Goal: Task Accomplishment & Management: Use online tool/utility

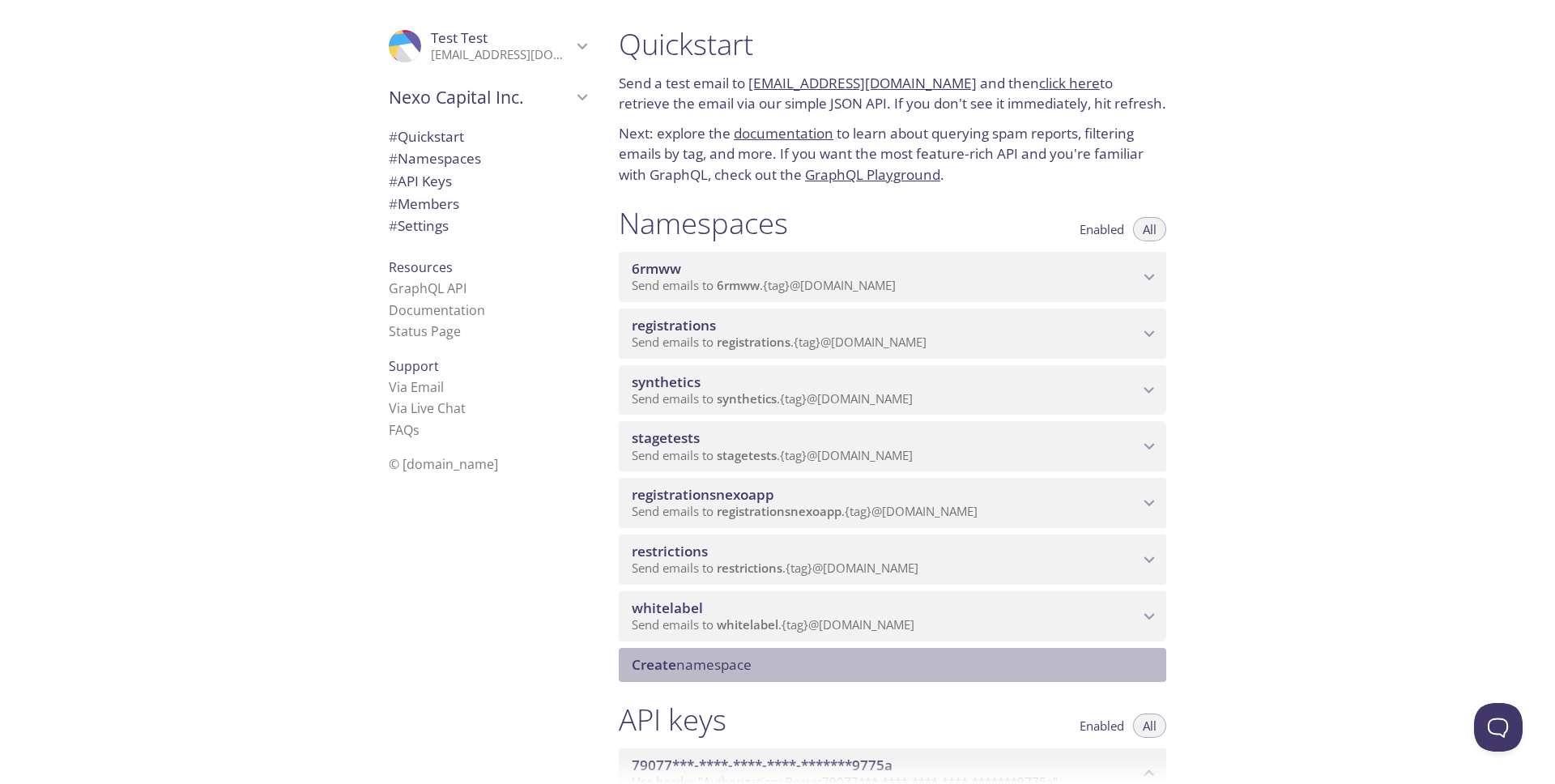
click at [685, 665] on span "Create namespace" at bounding box center [692, 665] width 120 height 19
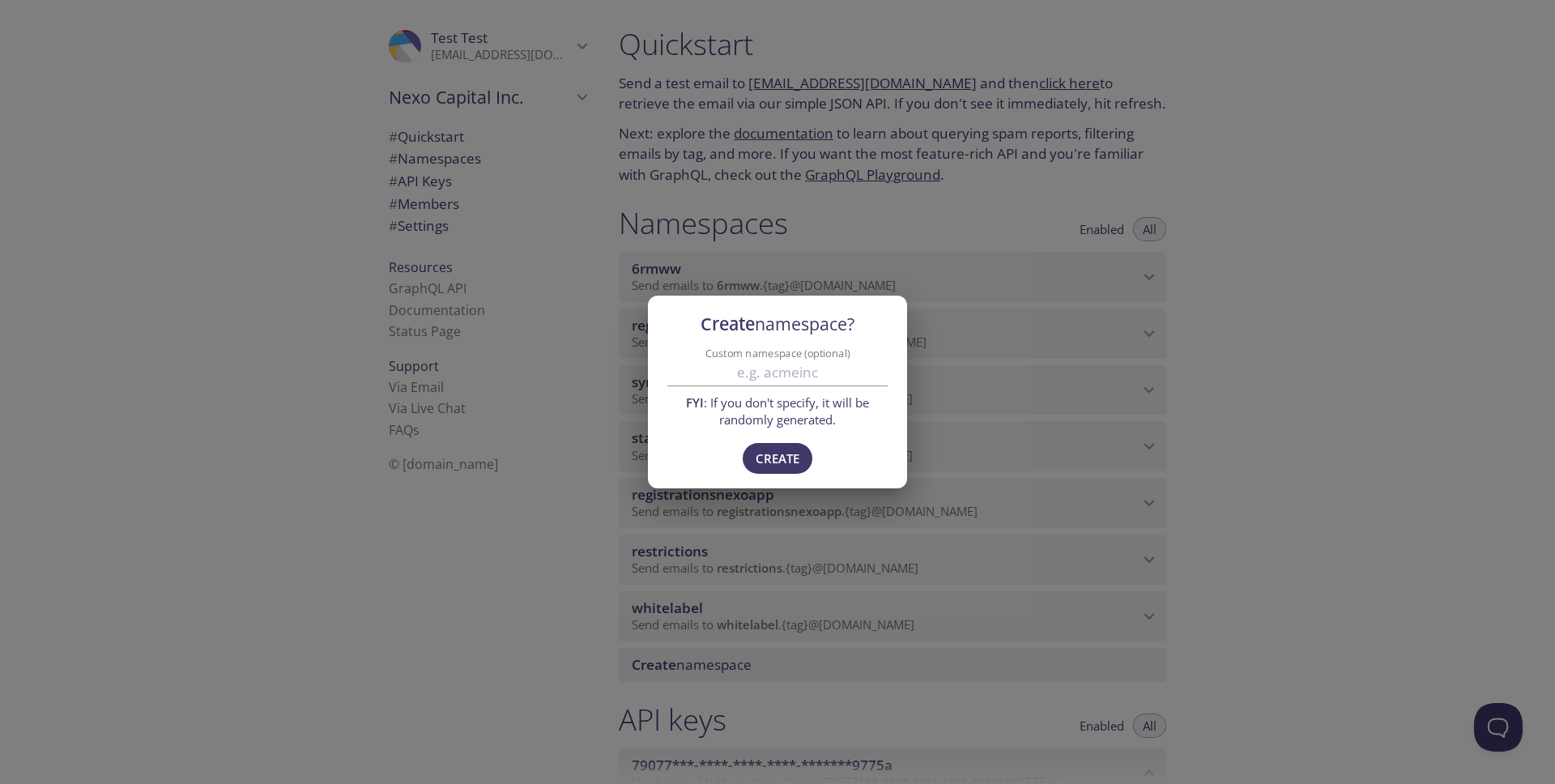
click at [748, 364] on input "Custom namespace (optional)" at bounding box center [778, 373] width 220 height 27
paste input "thlabel"
type input "thlabel"
click at [781, 457] on span "Create" at bounding box center [778, 458] width 44 height 21
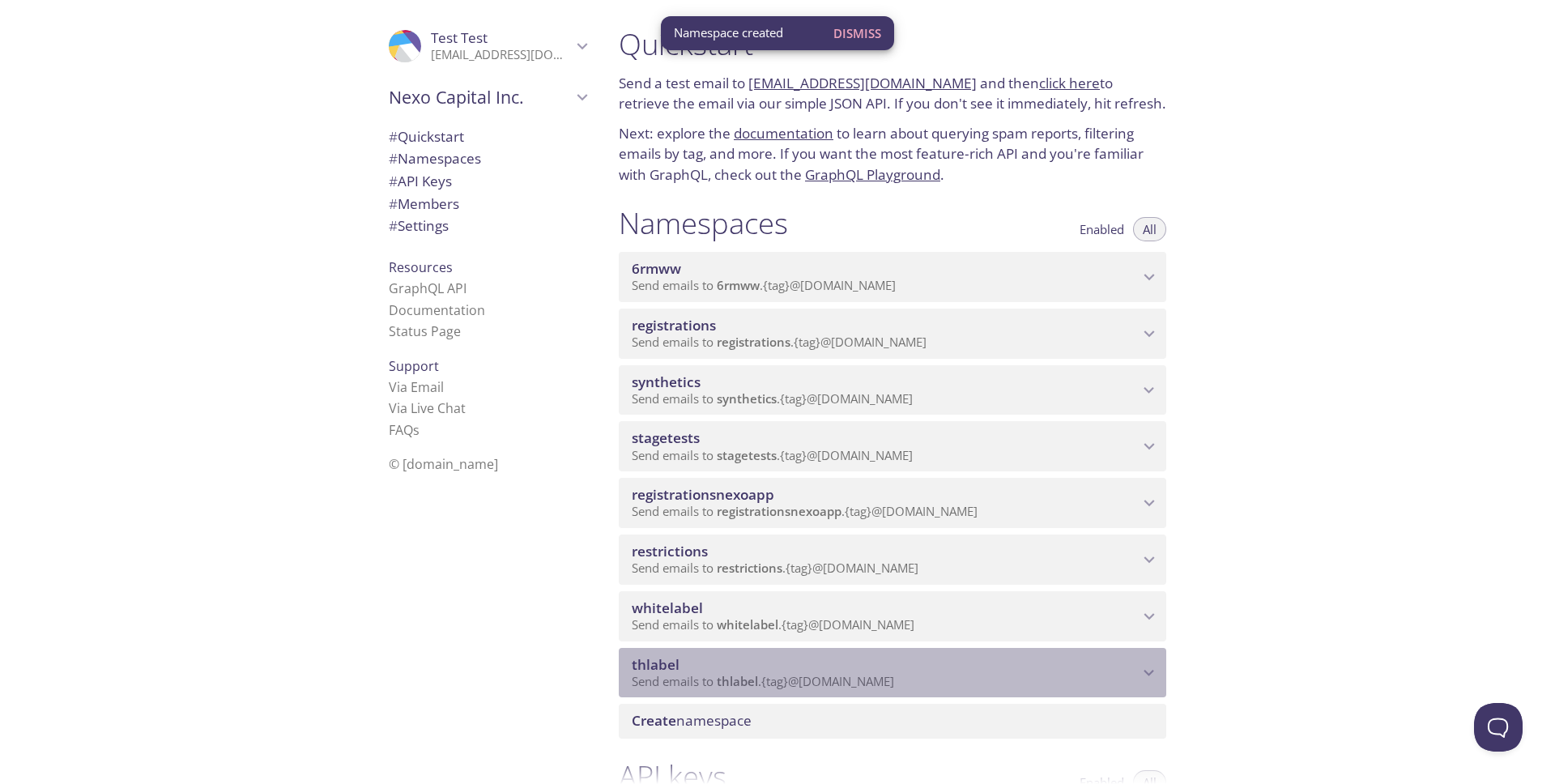
drag, startPoint x: 682, startPoint y: 662, endPoint x: 629, endPoint y: 663, distance: 53.0
click at [629, 663] on div "thlabel Send emails to thlabel . {tag} @[DOMAIN_NAME]" at bounding box center [893, 673] width 548 height 51
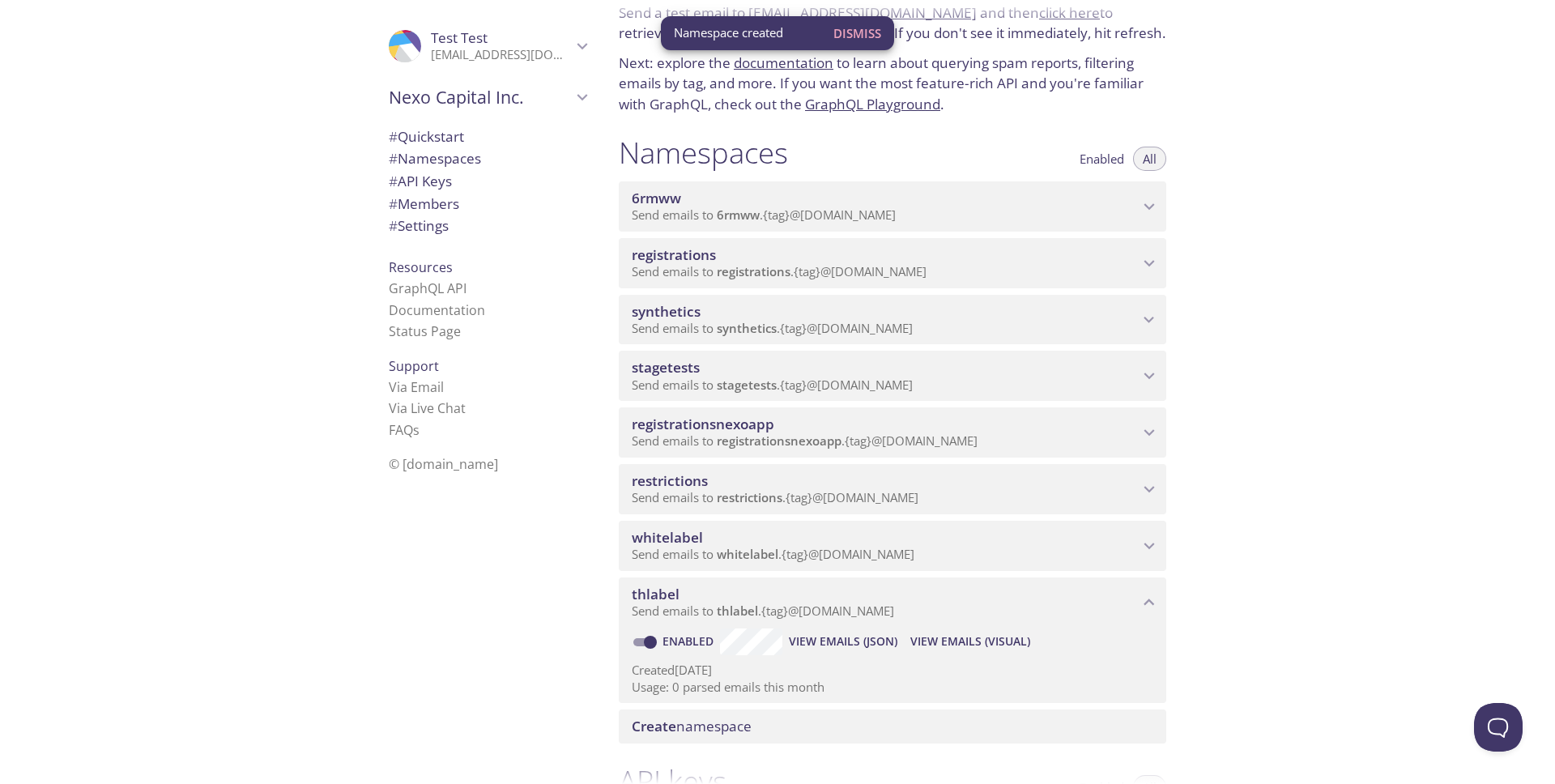
scroll to position [141, 0]
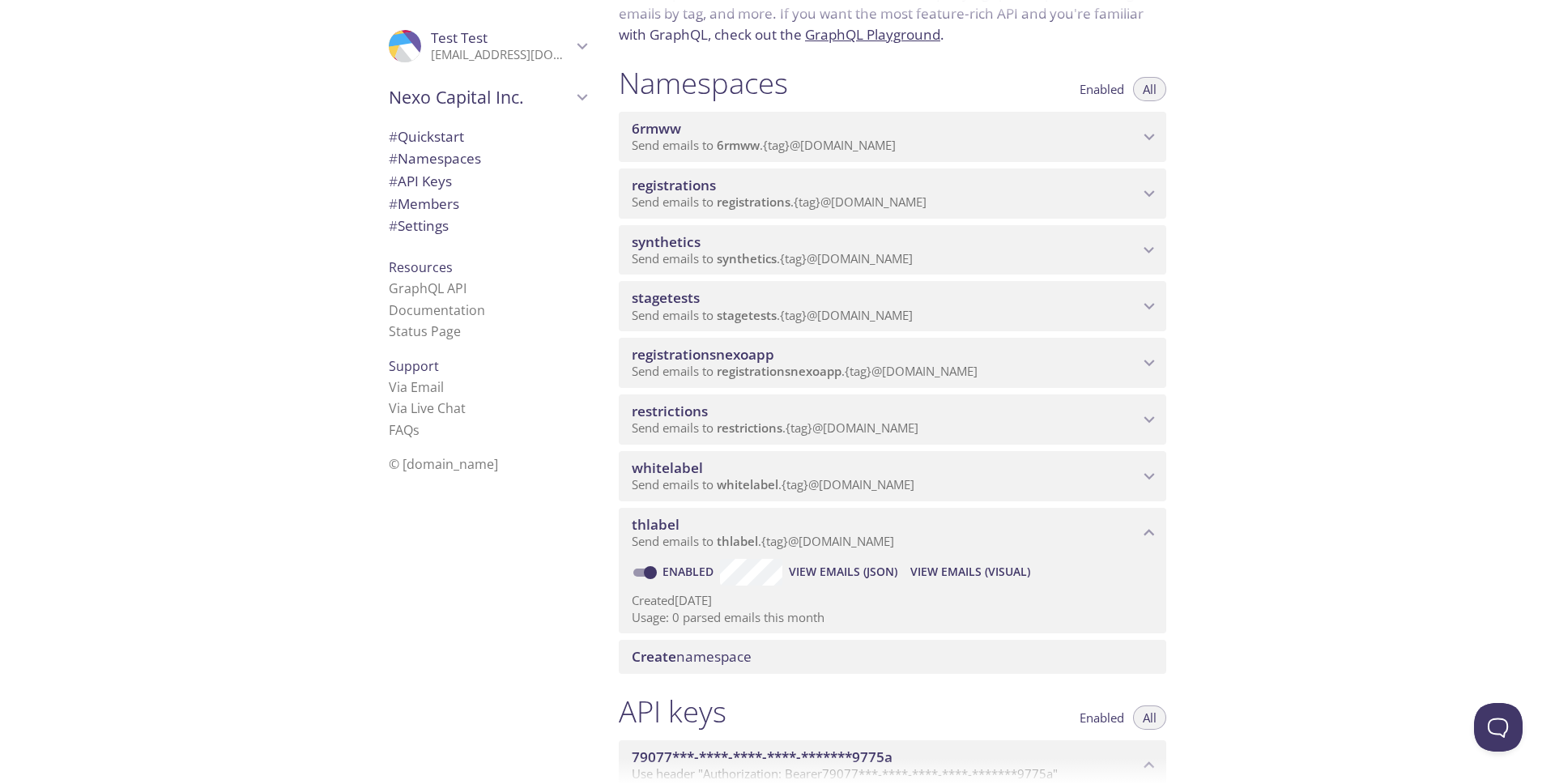
drag, startPoint x: 686, startPoint y: 523, endPoint x: 619, endPoint y: 522, distance: 67.0
click at [619, 522] on div "thlabel Send emails to thlabel . {tag} @[DOMAIN_NAME]" at bounding box center [893, 533] width 548 height 51
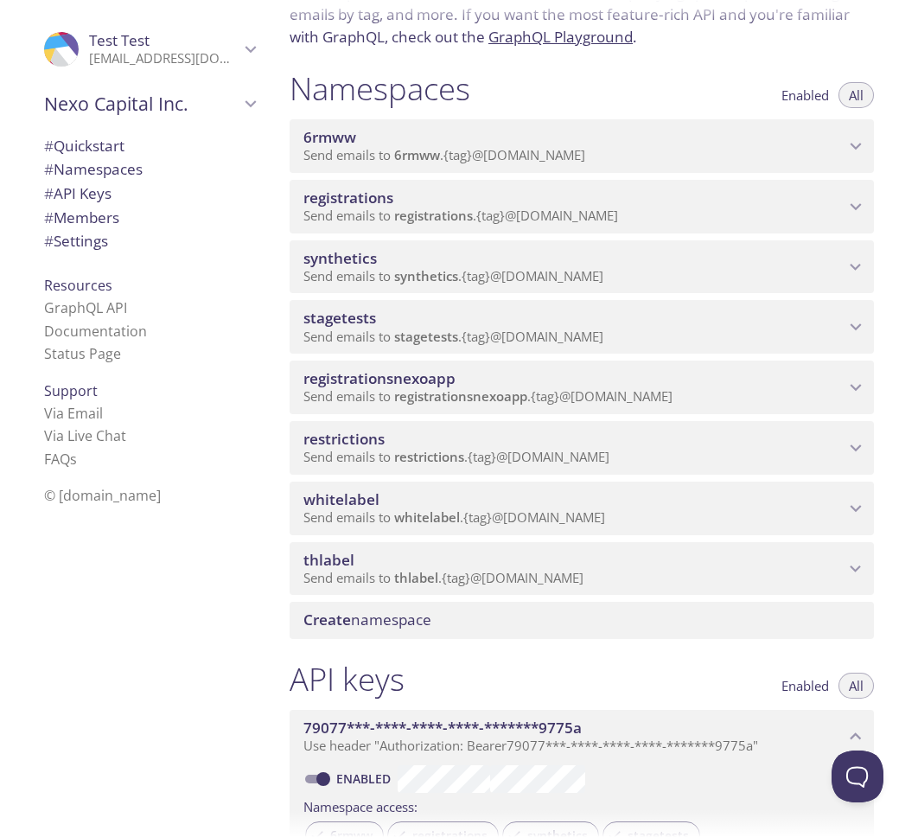
click at [500, 561] on span "thlabel" at bounding box center [574, 560] width 541 height 19
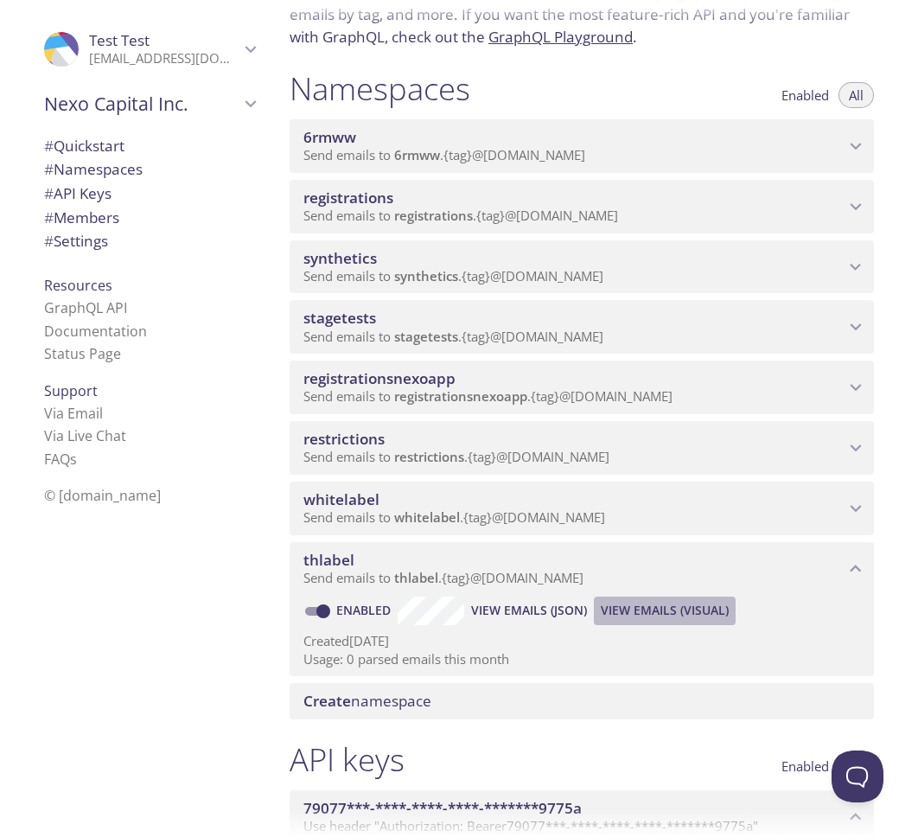
click at [656, 611] on span "View Emails (Visual)" at bounding box center [665, 610] width 128 height 21
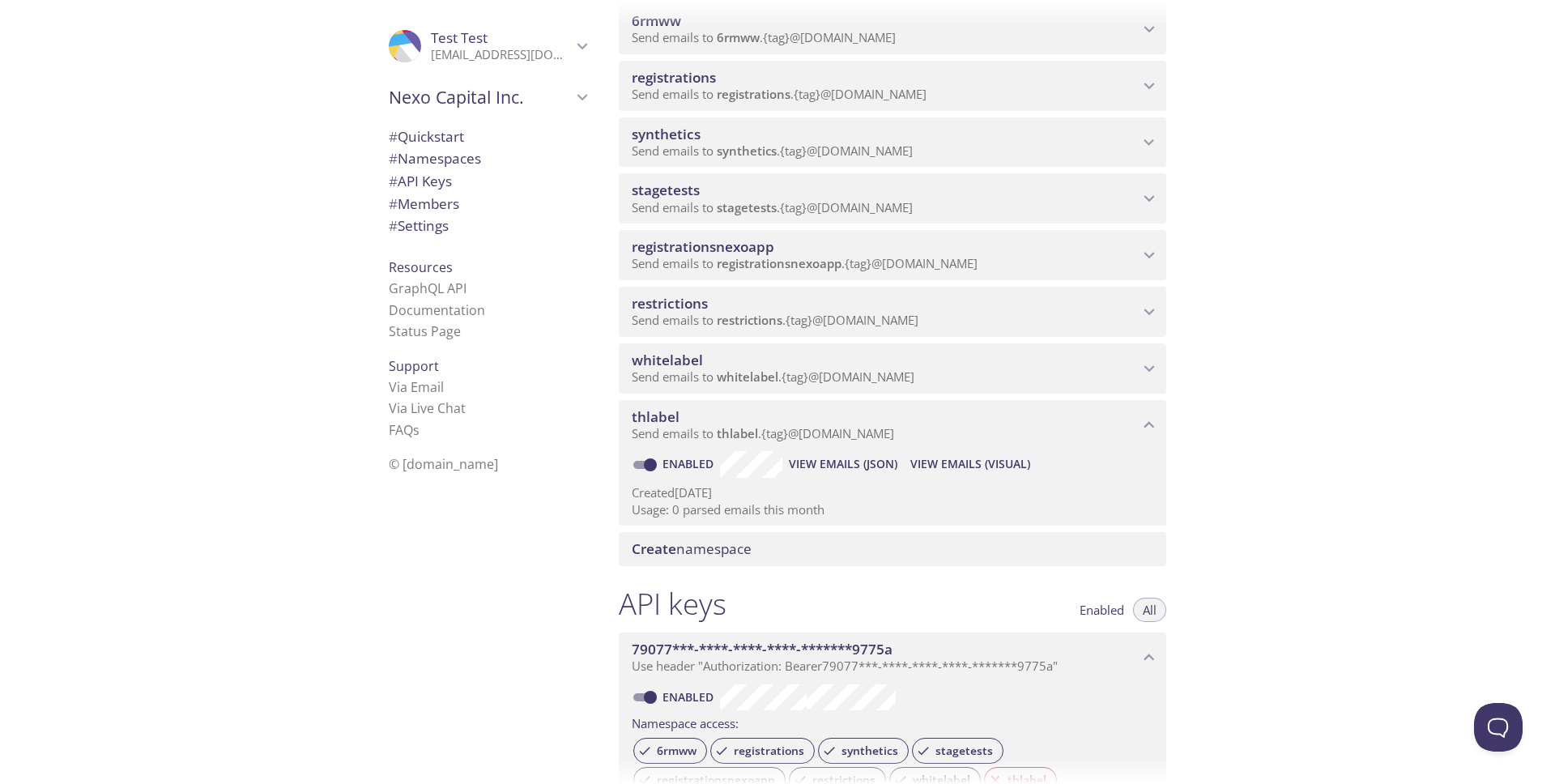
scroll to position [306, 0]
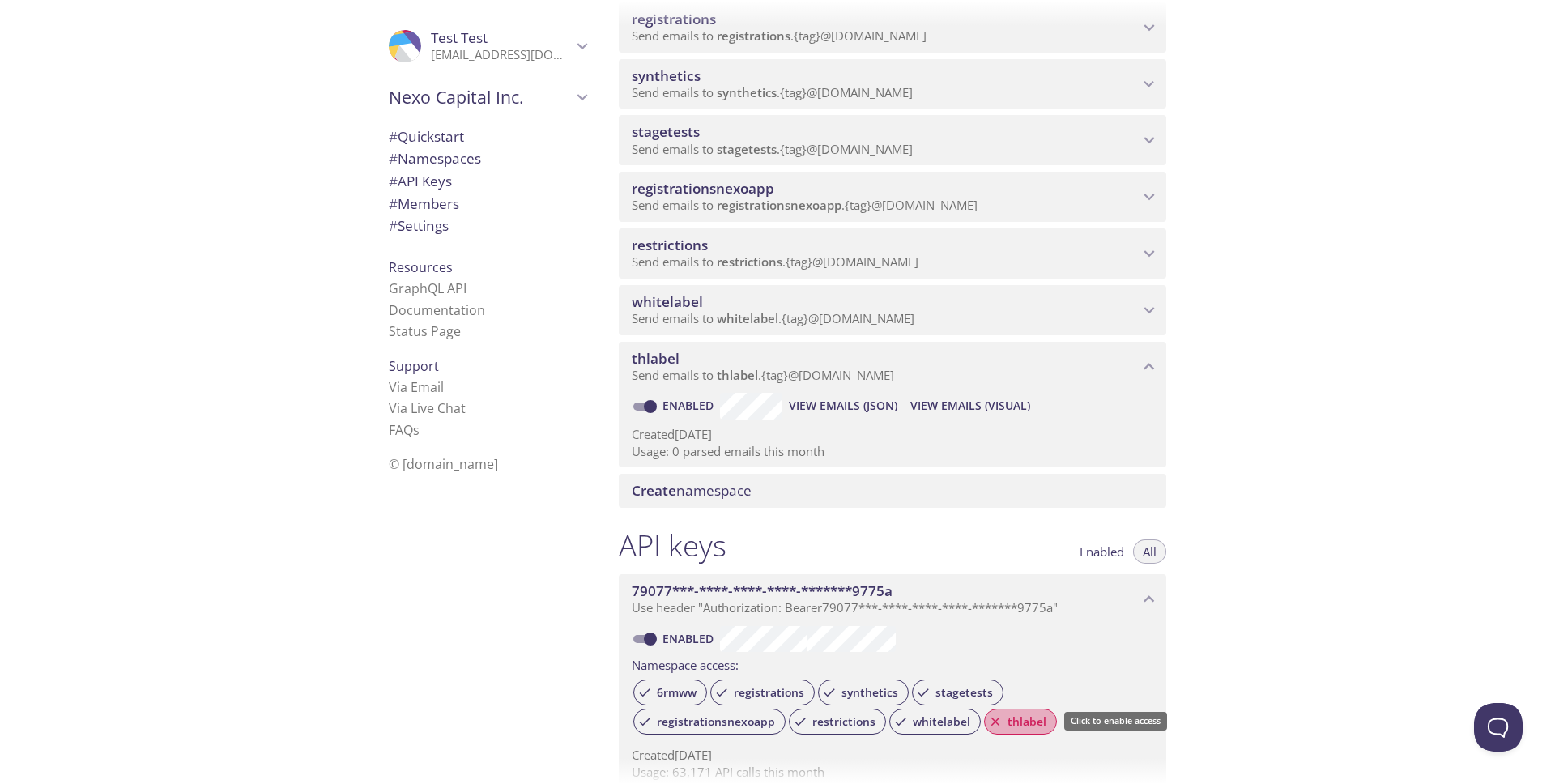
click at [1022, 722] on span "thlabel" at bounding box center [1027, 722] width 58 height 15
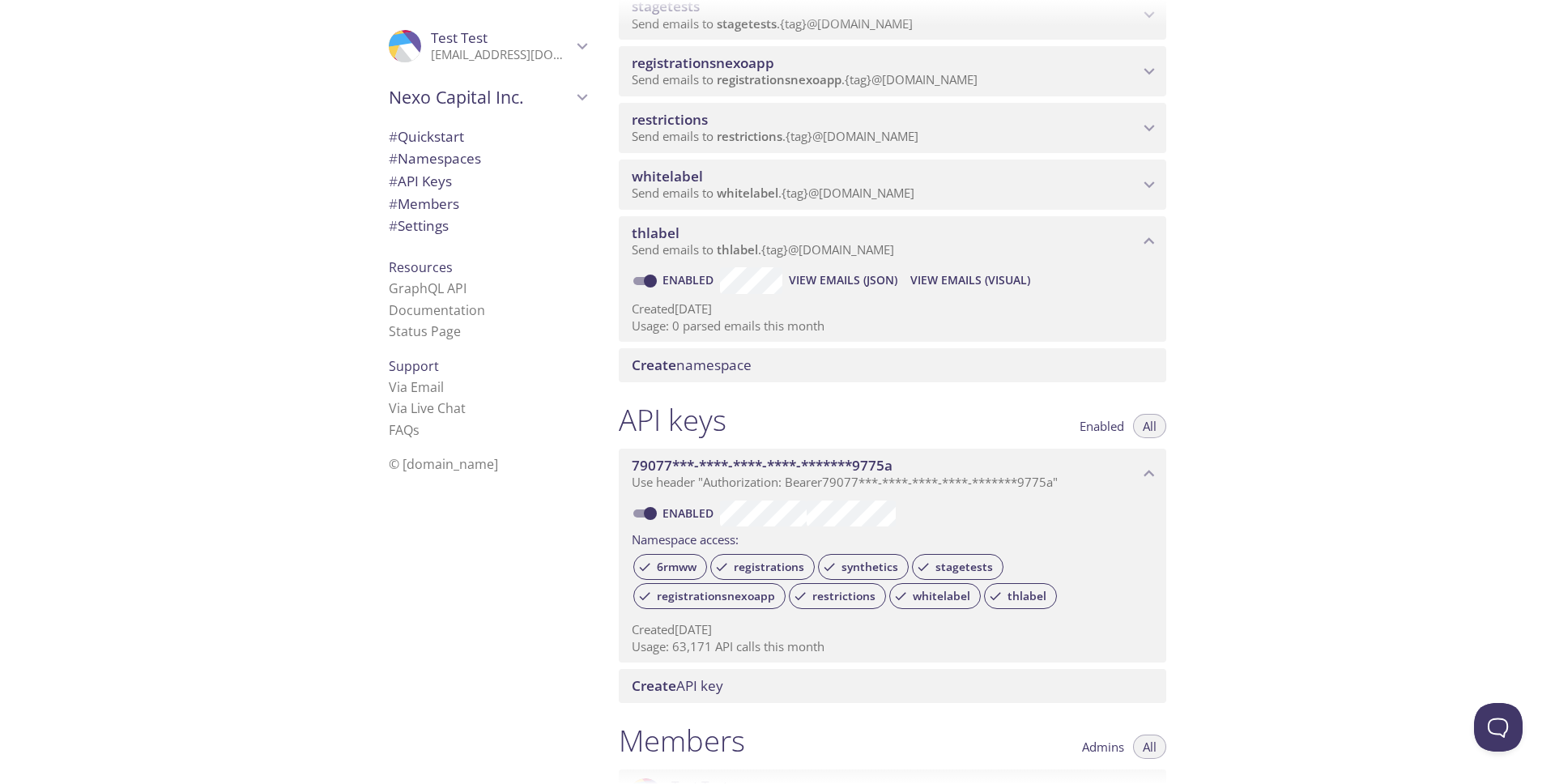
scroll to position [377, 0]
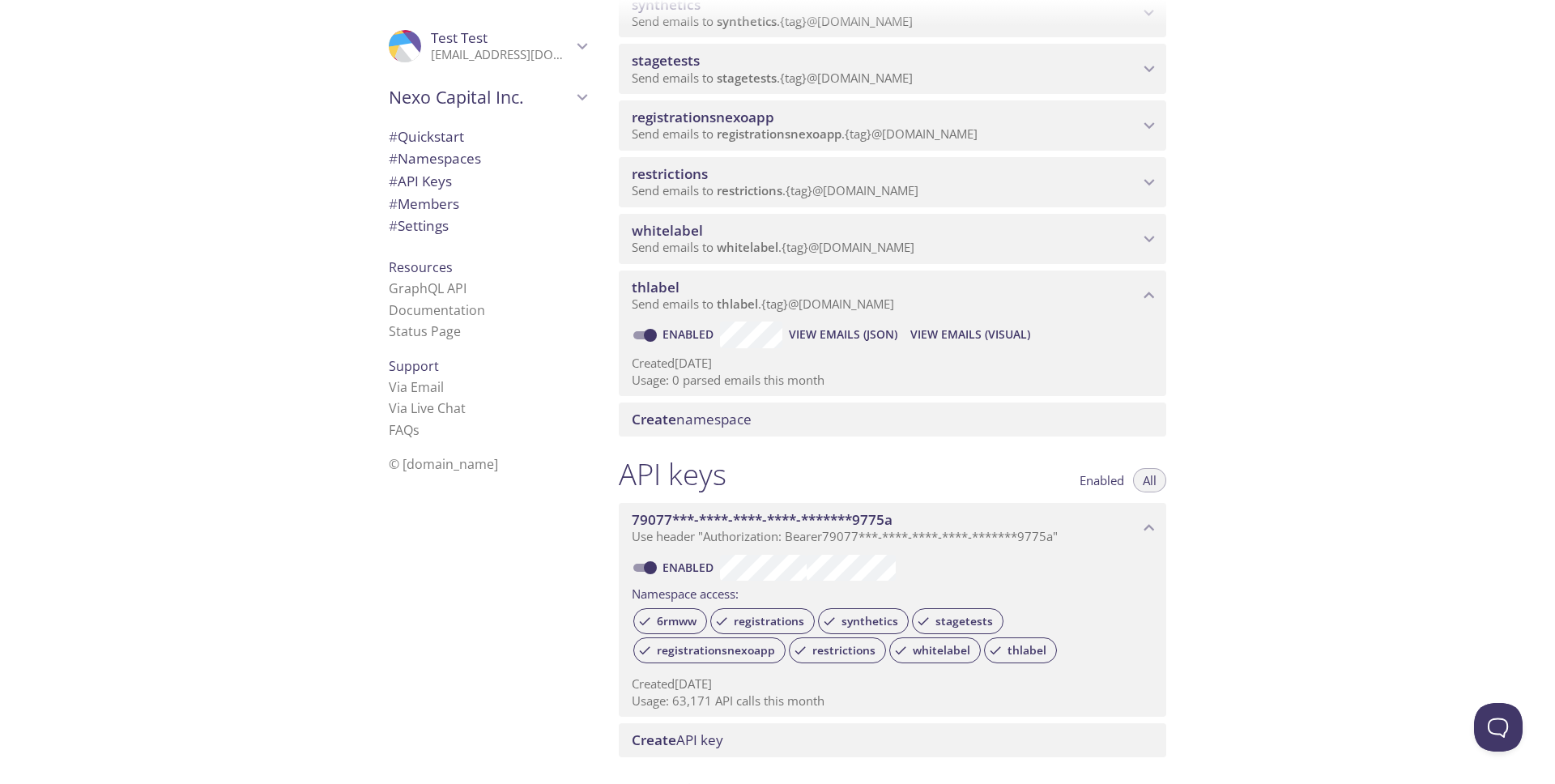
click at [980, 342] on span "View Emails (Visual)" at bounding box center [970, 334] width 120 height 20
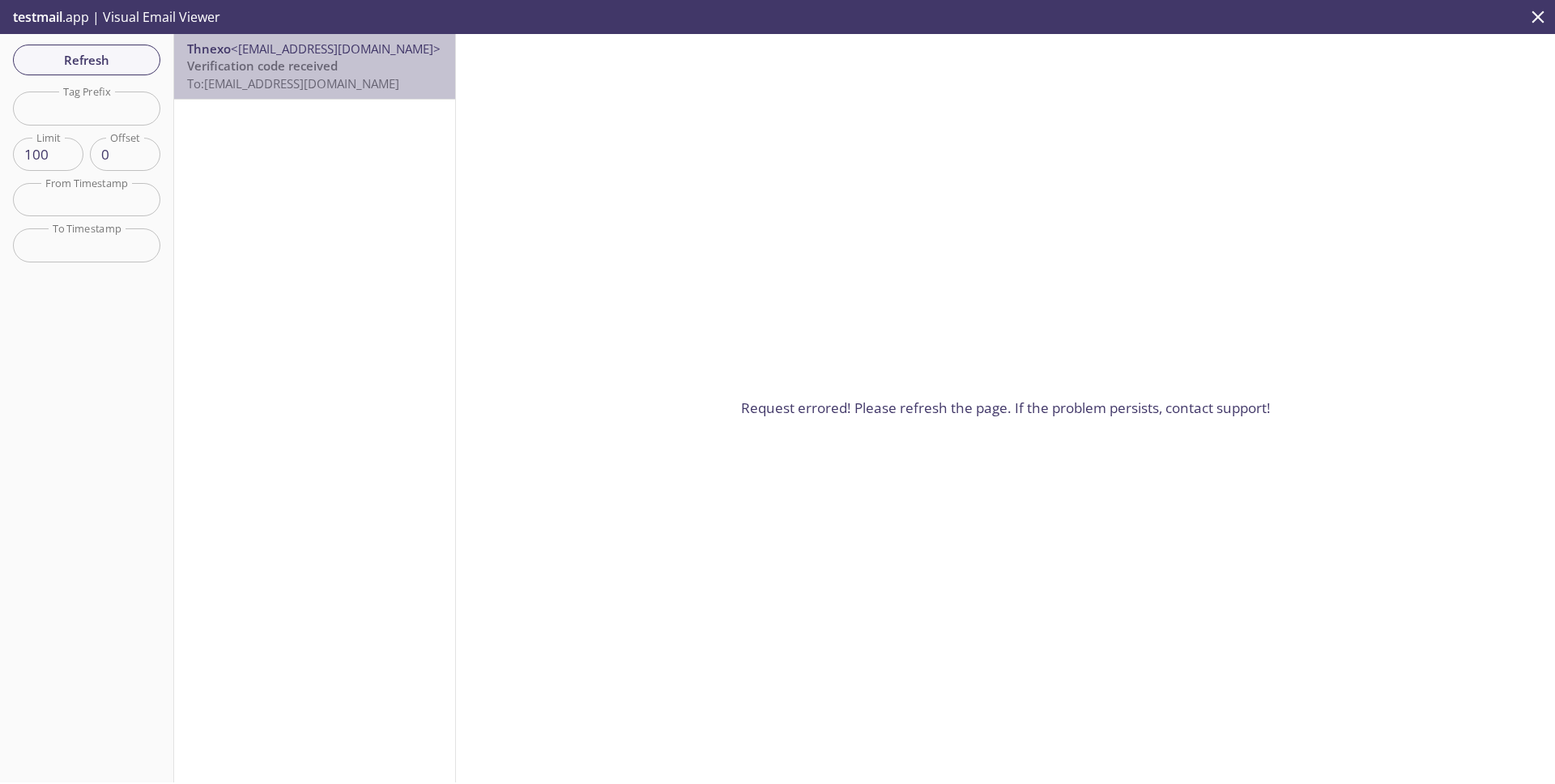
click at [333, 68] on span "Verification code received" at bounding box center [262, 65] width 151 height 16
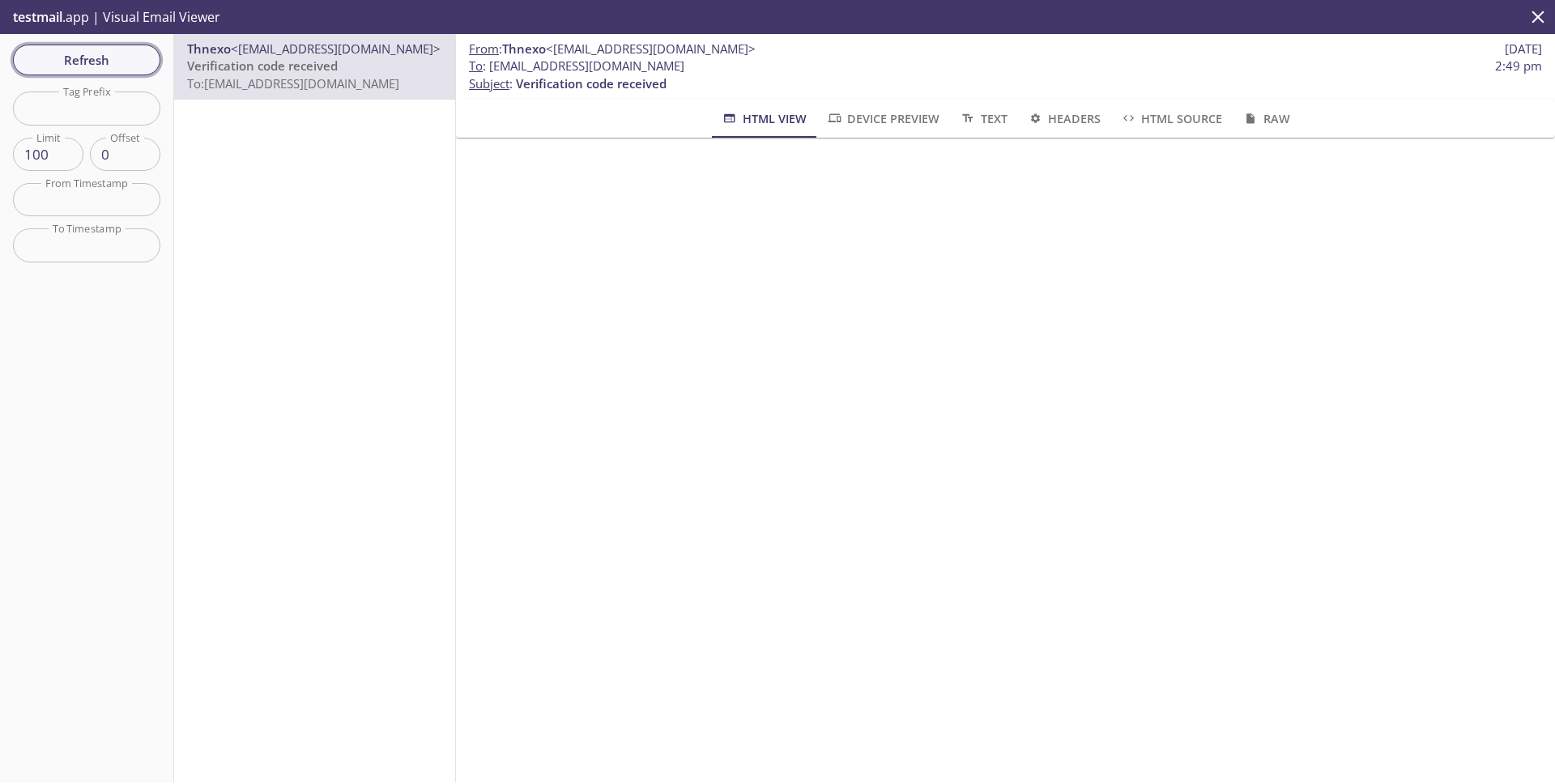
click at [113, 57] on span "Refresh" at bounding box center [87, 60] width 122 height 21
click at [113, 57] on div "Refresh Filters Tag Prefix Tag Prefix Limit 100 Limit Offset 0 Offset From Time…" at bounding box center [87, 407] width 174 height 748
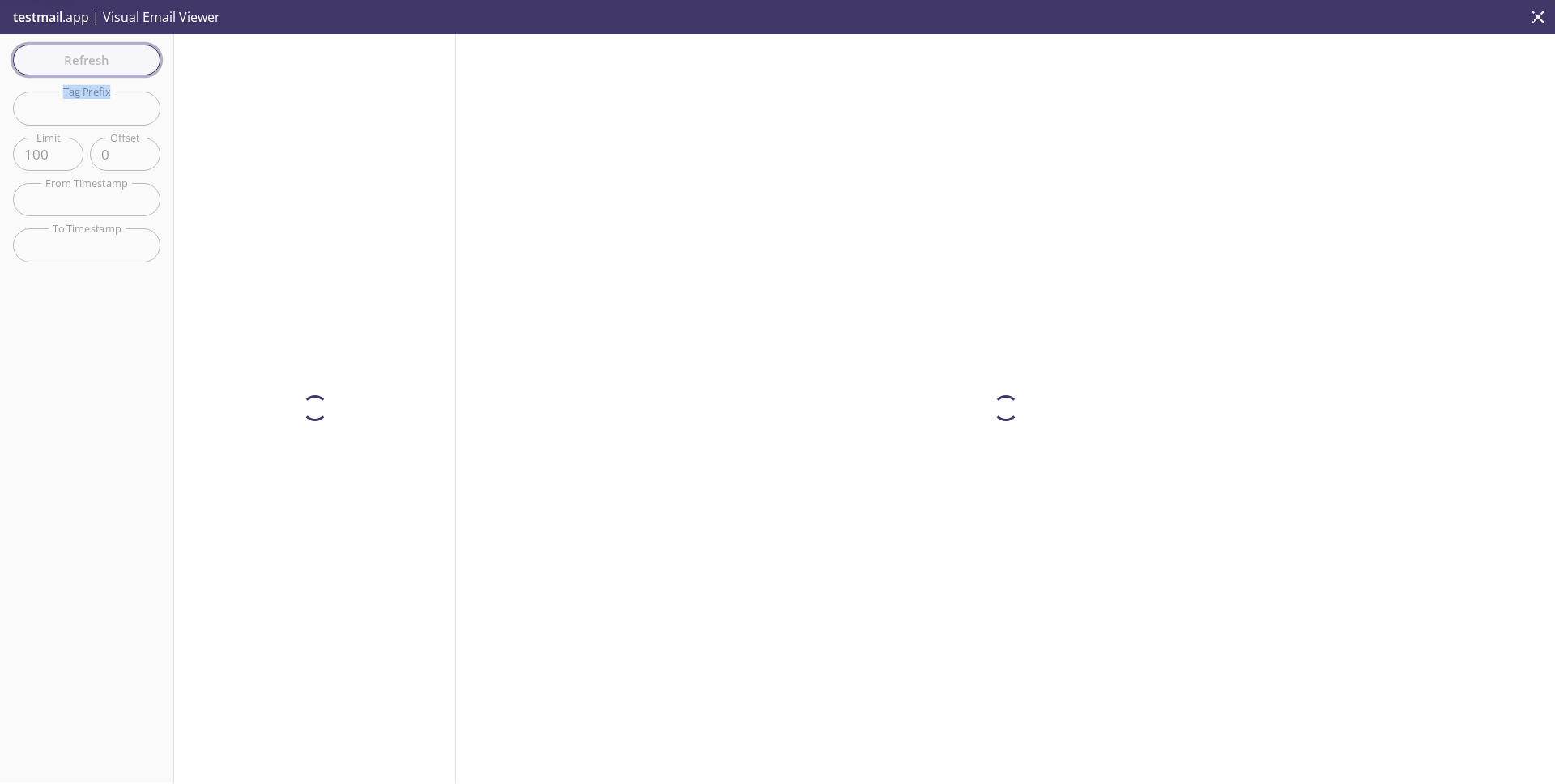
click at [113, 57] on div "Refresh Filters Tag Prefix Tag Prefix Limit 100 Limit Offset 0 Offset From Time…" at bounding box center [87, 407] width 174 height 748
click at [113, 57] on span "Refresh" at bounding box center [87, 60] width 122 height 21
click at [113, 57] on div "Refresh Filters Tag Prefix Tag Prefix Limit 100 Limit Offset 0 Offset From Time…" at bounding box center [87, 407] width 174 height 748
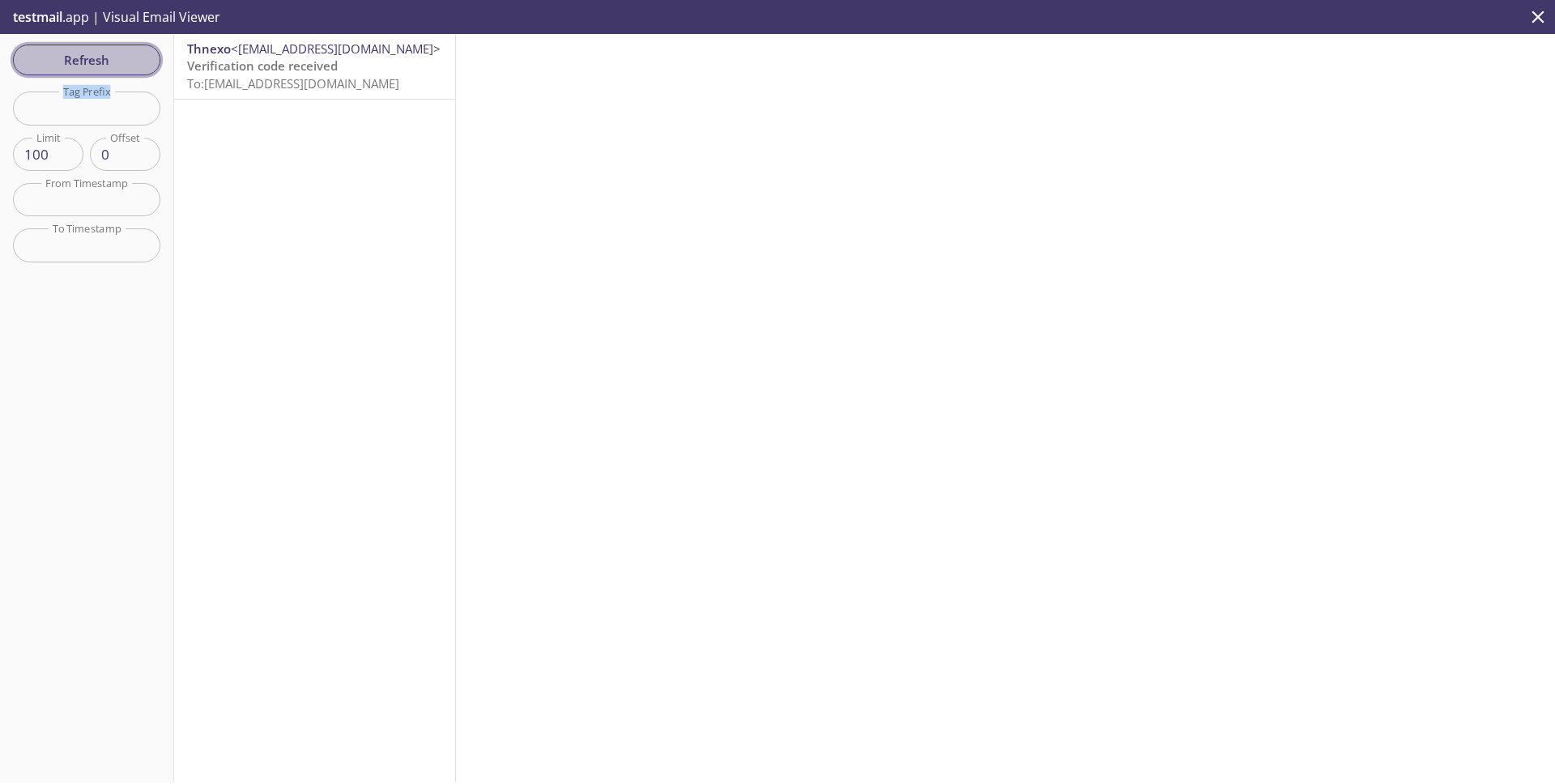
click at [113, 57] on span "Refresh" at bounding box center [87, 60] width 122 height 21
click at [113, 57] on div "Refresh Filters Tag Prefix Tag Prefix Limit 100 Limit Offset 0 Offset From Time…" at bounding box center [87, 407] width 174 height 748
click at [113, 57] on span "Refresh" at bounding box center [87, 60] width 122 height 21
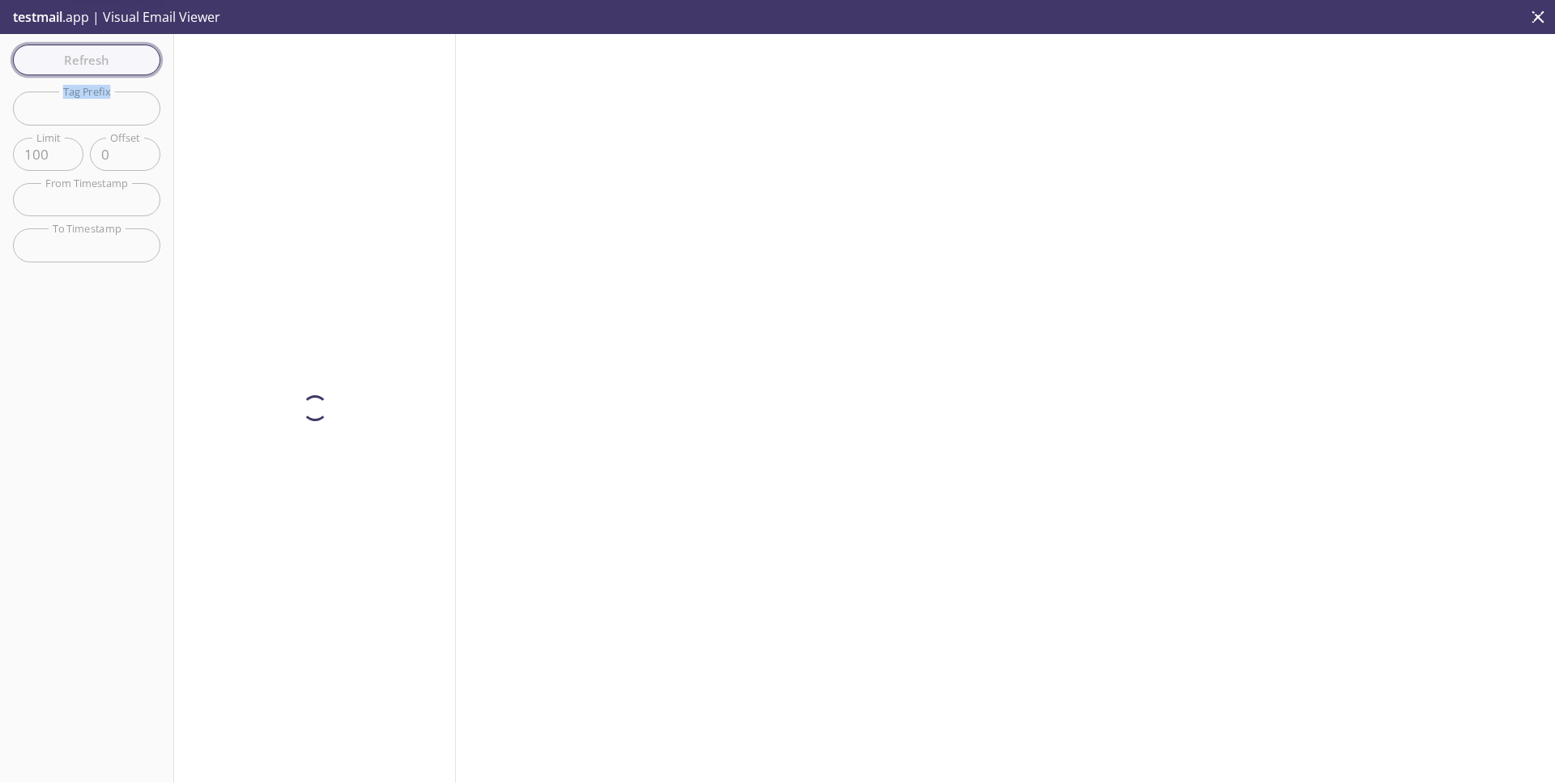
click at [113, 57] on div "Refresh Filters Tag Prefix Tag Prefix Limit 100 Limit Offset 0 Offset From Time…" at bounding box center [87, 407] width 174 height 748
click at [113, 57] on span "Refresh" at bounding box center [87, 60] width 122 height 21
click at [113, 57] on div "Refresh Filters Tag Prefix Tag Prefix Limit 100 Limit Offset 0 Offset From Time…" at bounding box center [87, 407] width 174 height 748
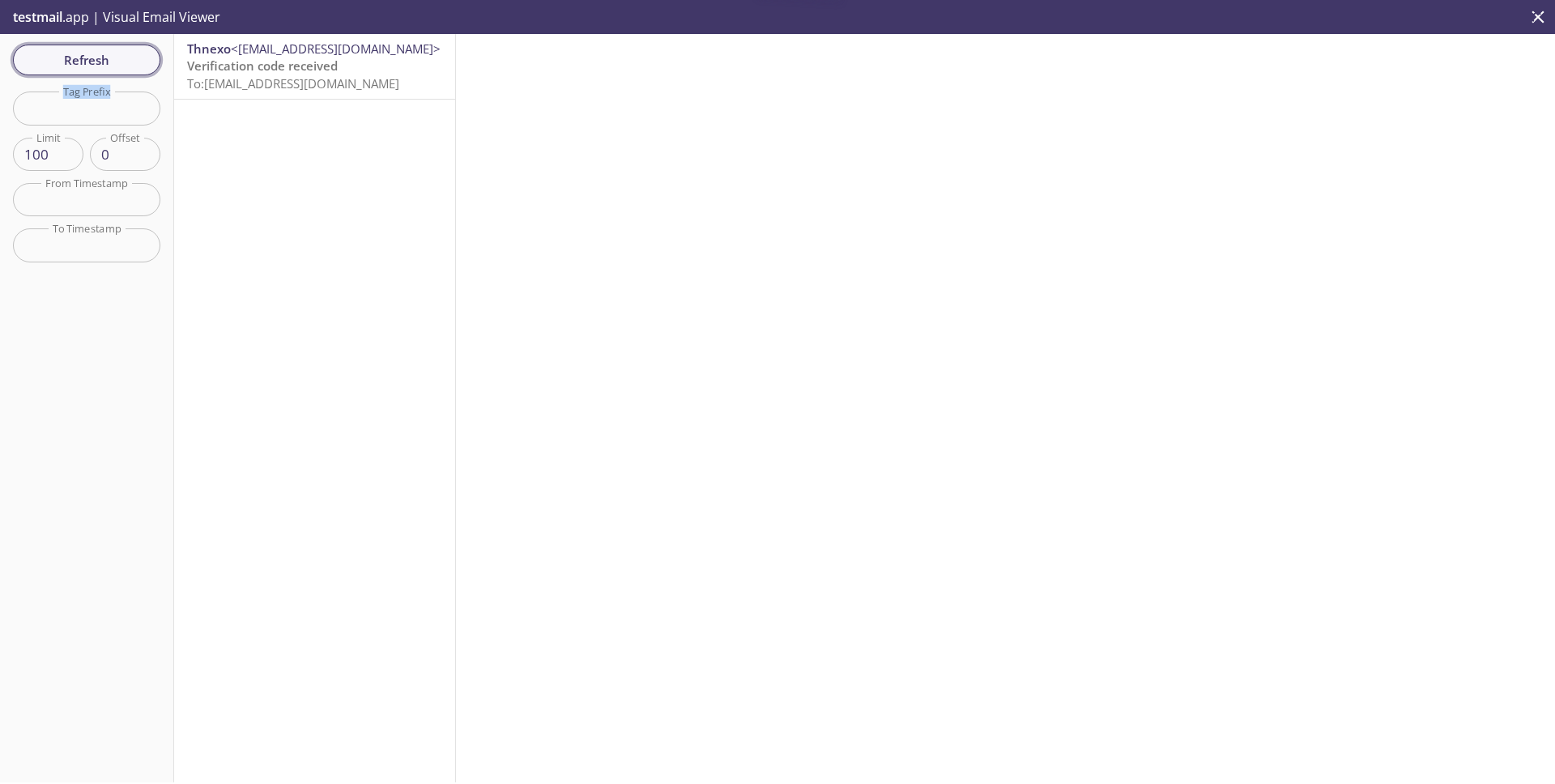
click at [113, 57] on span "Refresh" at bounding box center [87, 60] width 122 height 21
click at [113, 57] on div "Refresh Filters Tag Prefix Tag Prefix Limit 100 Limit Offset 0 Offset From Time…" at bounding box center [87, 407] width 174 height 748
click at [113, 57] on span "Refresh" at bounding box center [87, 60] width 122 height 21
click at [113, 57] on div "Refresh Filters Tag Prefix Tag Prefix Limit 100 Limit Offset 0 Offset From Time…" at bounding box center [87, 407] width 174 height 748
click at [113, 57] on span "Refresh" at bounding box center [87, 60] width 122 height 21
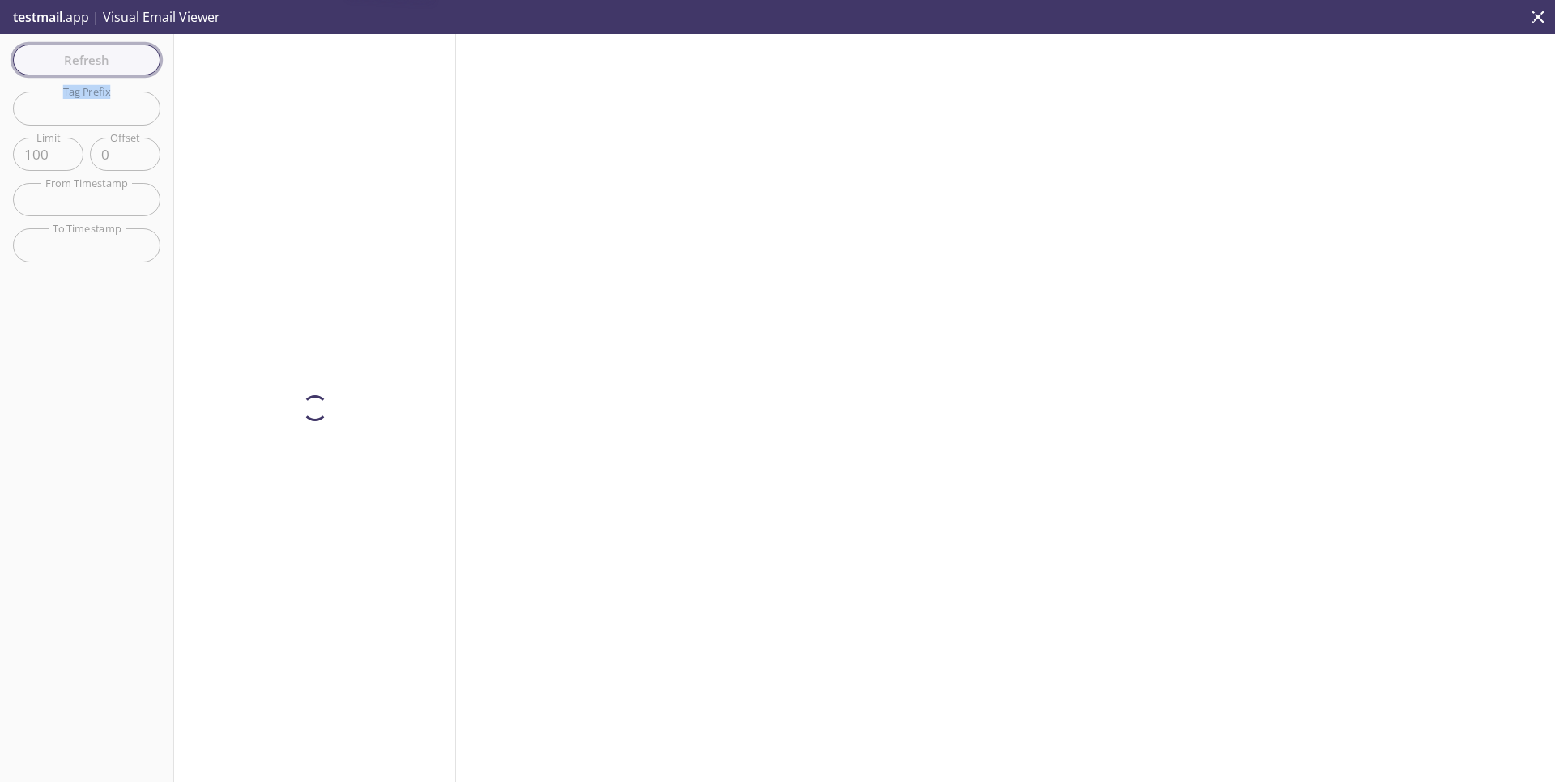
click at [113, 57] on div "Refresh Filters Tag Prefix Tag Prefix Limit 100 Limit Offset 0 Offset From Time…" at bounding box center [87, 407] width 174 height 748
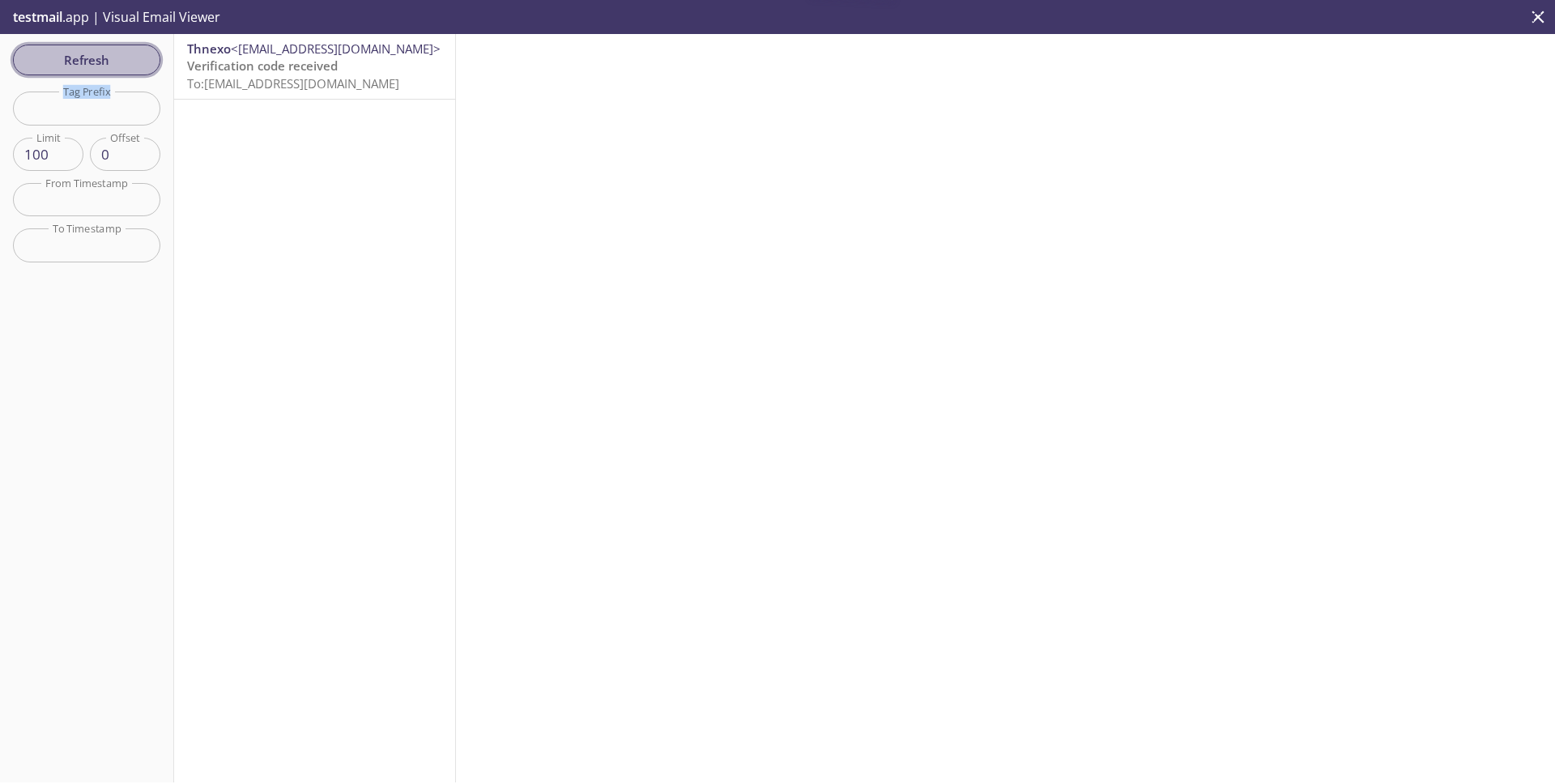
click at [113, 57] on span "Refresh" at bounding box center [87, 60] width 122 height 21
click at [113, 57] on div "Refresh Filters Tag Prefix Tag Prefix Limit 100 Limit Offset 0 Offset From Time…" at bounding box center [87, 407] width 174 height 748
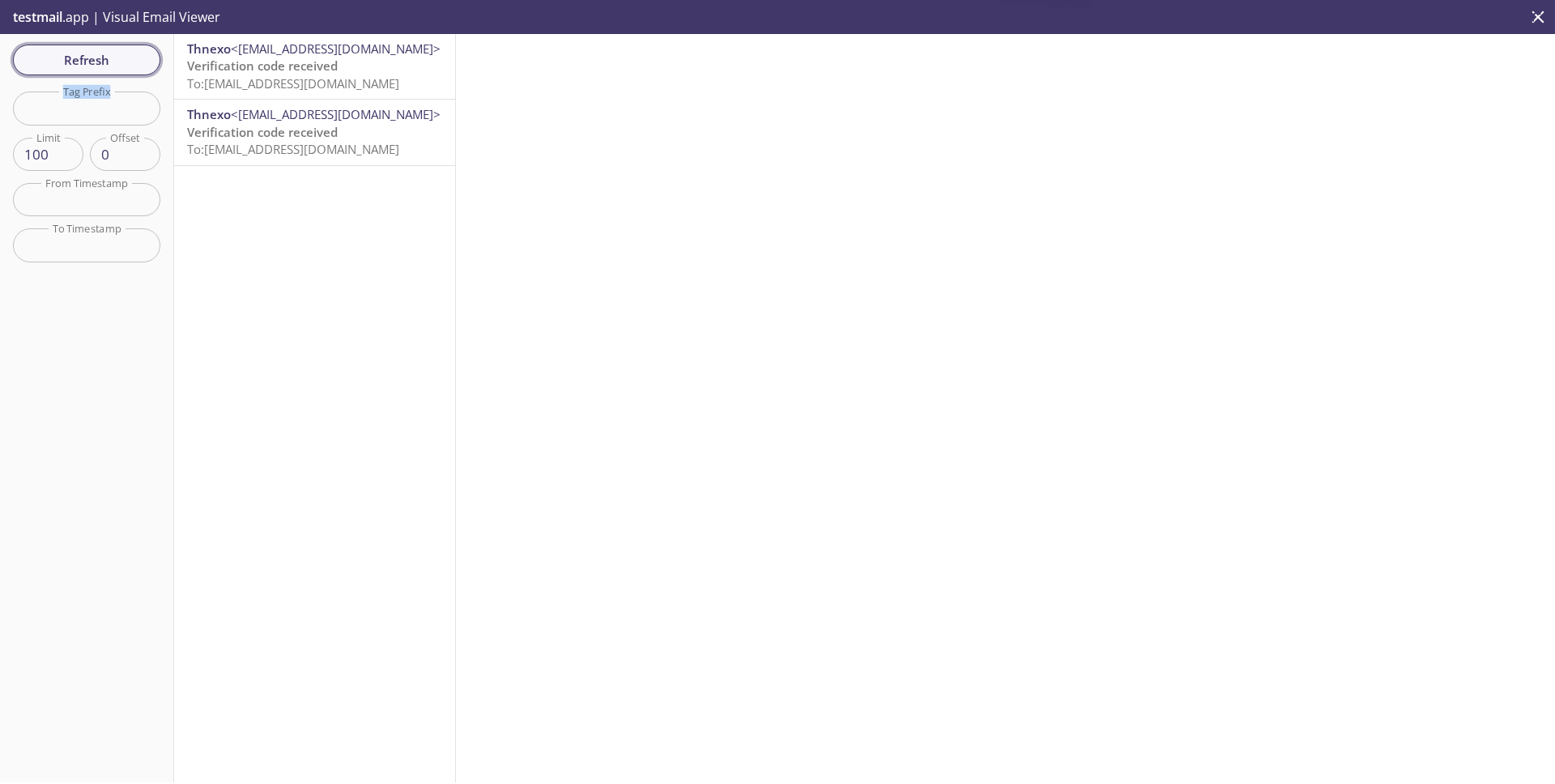
click at [113, 57] on span "Refresh" at bounding box center [87, 60] width 122 height 21
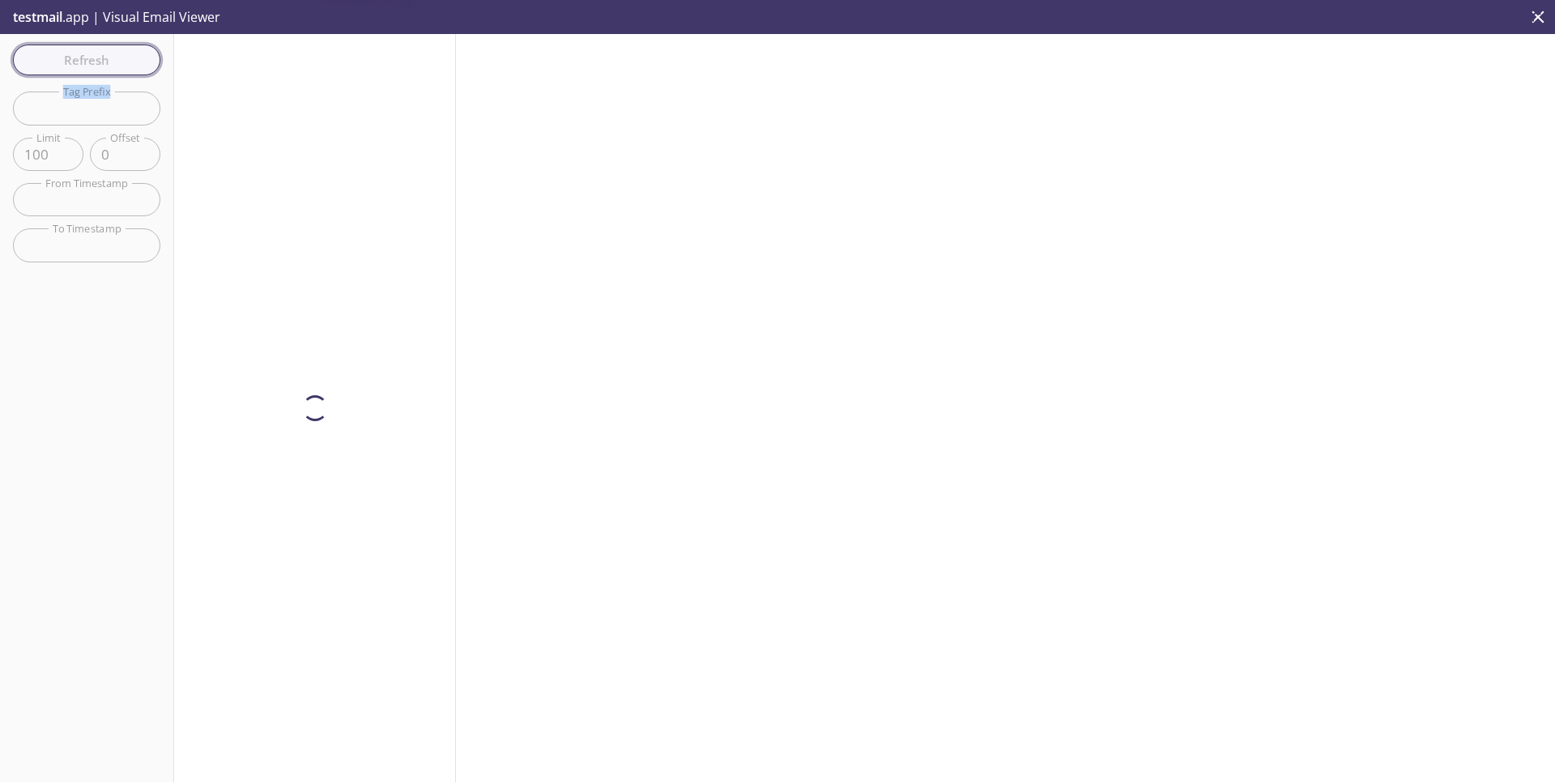
click at [113, 57] on div "Refresh Filters Tag Prefix Tag Prefix Limit 100 Limit Offset 0 Offset From Time…" at bounding box center [87, 407] width 174 height 748
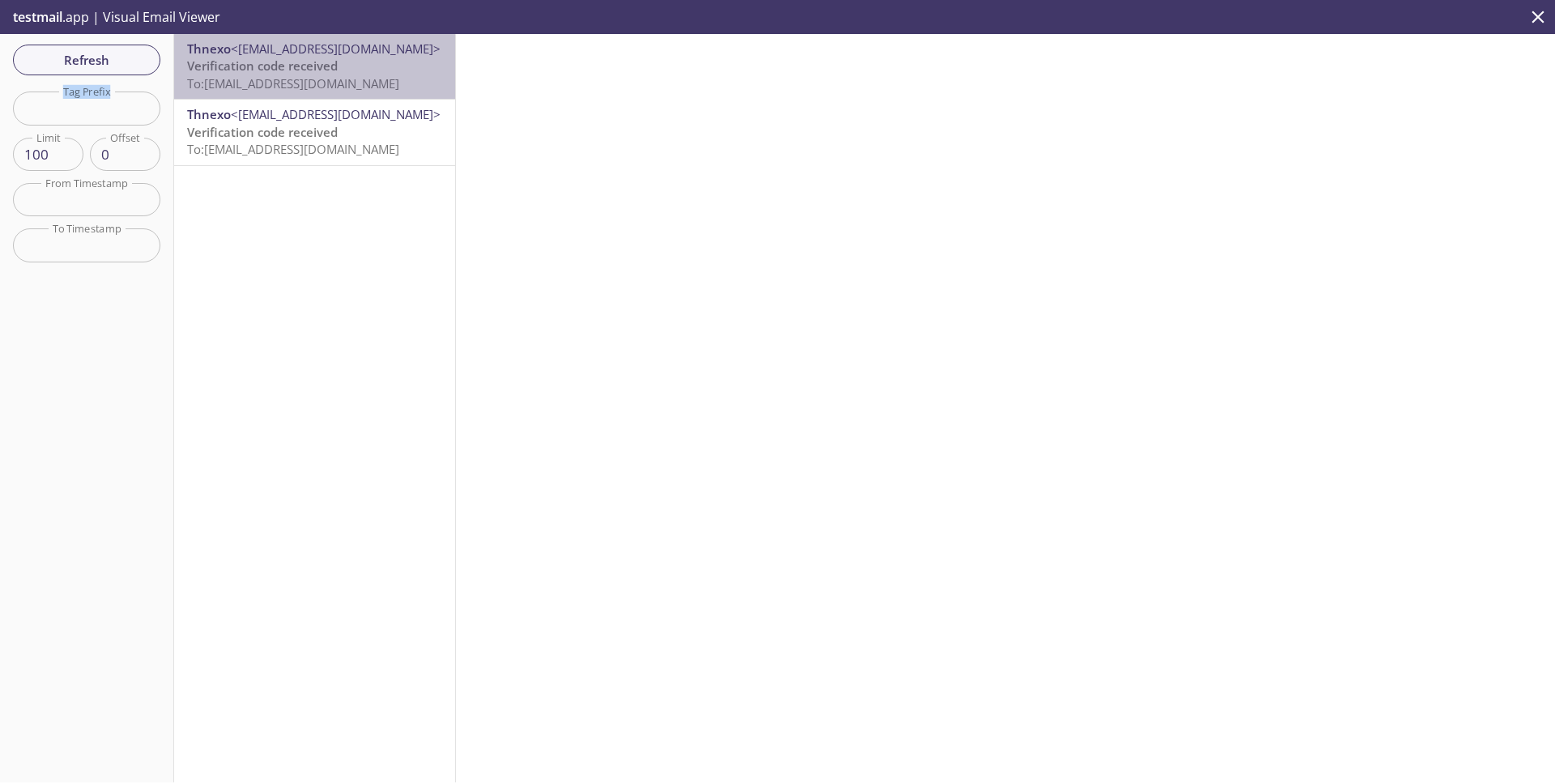
click at [298, 80] on span "To: [EMAIL_ADDRESS][DOMAIN_NAME]" at bounding box center [293, 82] width 213 height 16
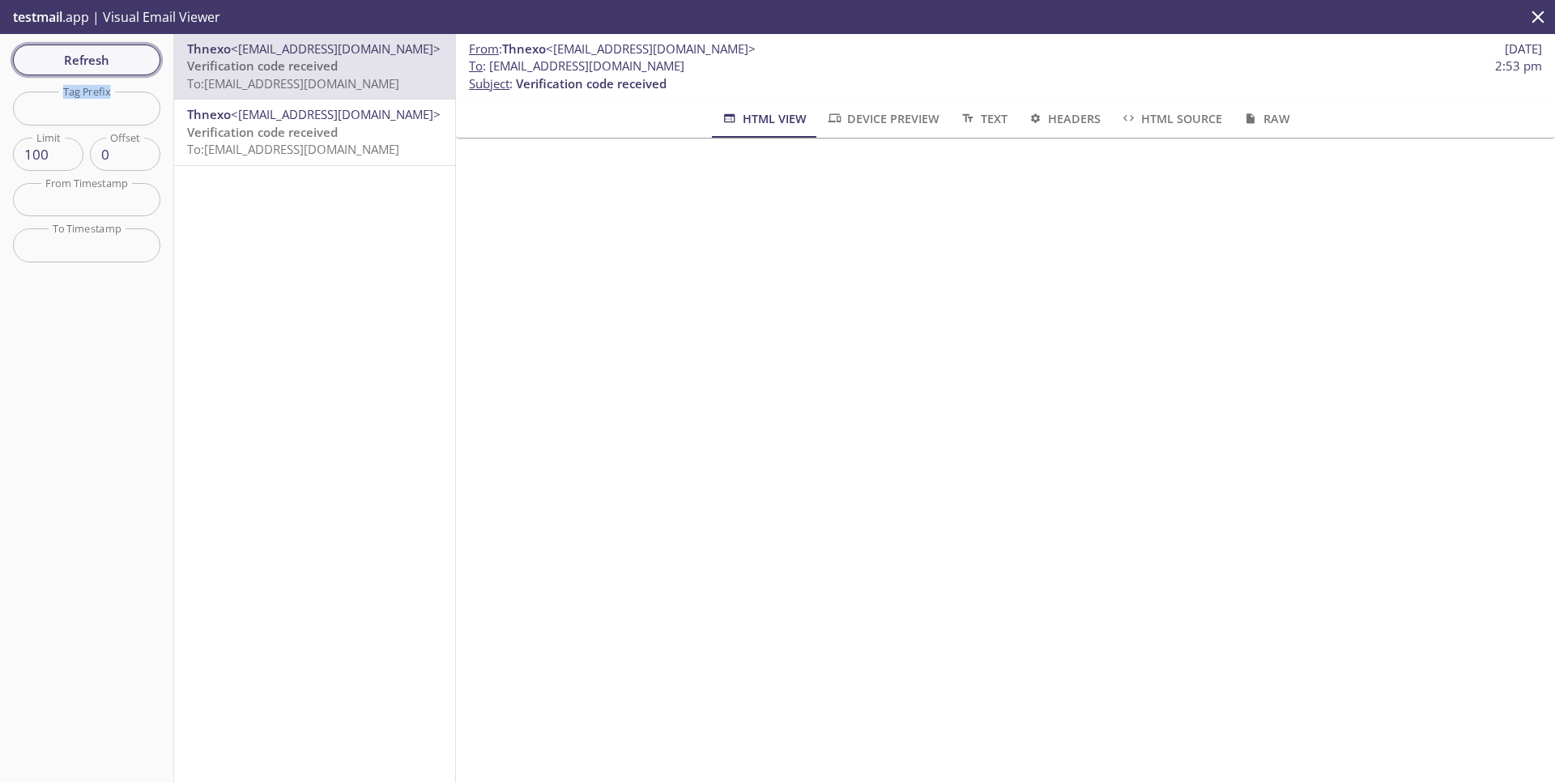
click at [109, 61] on span "Refresh" at bounding box center [87, 60] width 122 height 21
click at [109, 61] on div "Refresh Filters Tag Prefix Tag Prefix Limit 100 Limit Offset 0 Offset From Time…" at bounding box center [87, 407] width 174 height 748
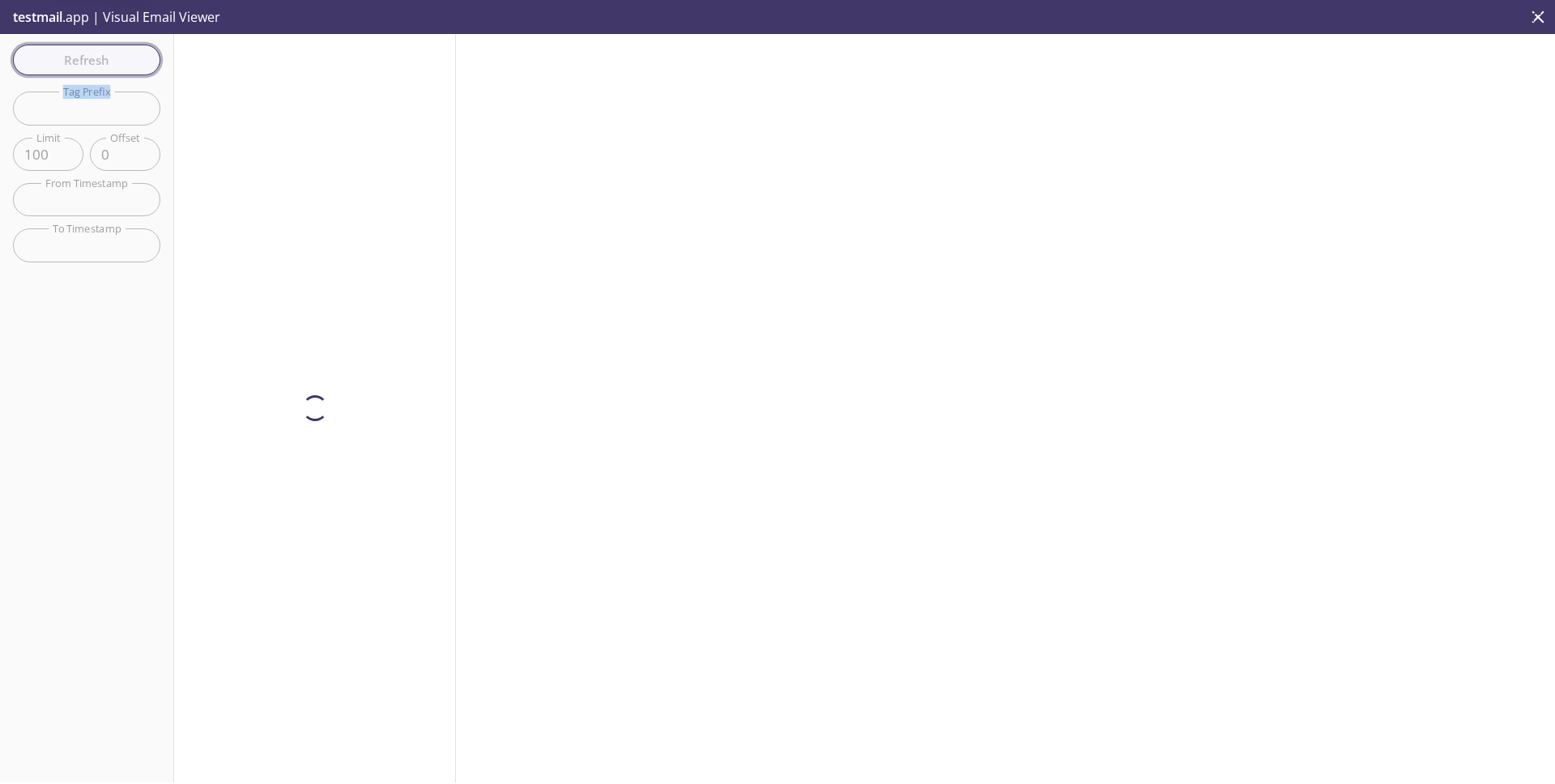
click at [109, 61] on div "Refresh Filters Tag Prefix Tag Prefix Limit 100 Limit Offset 0 Offset From Time…" at bounding box center [87, 407] width 174 height 748
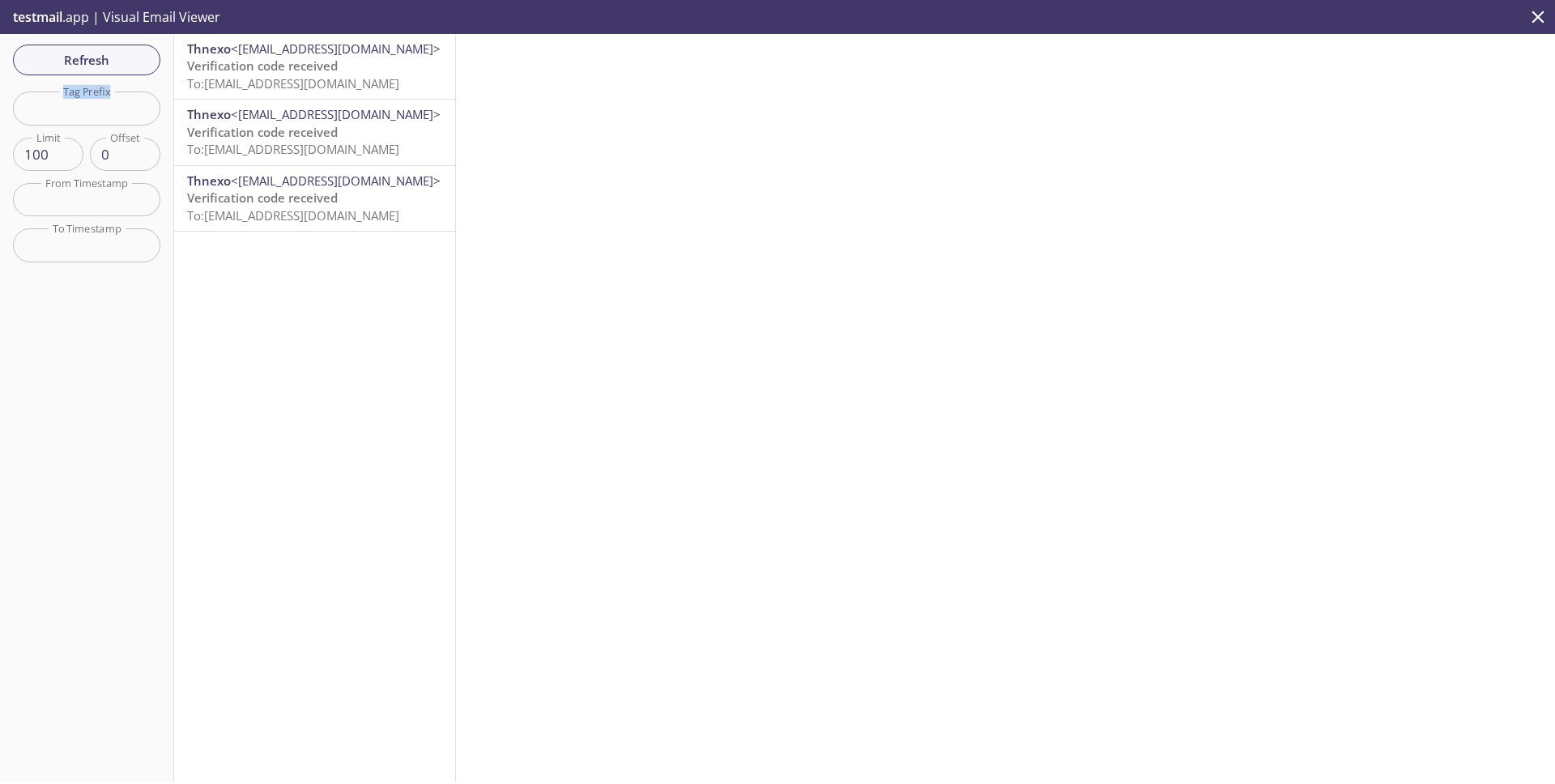
click at [333, 64] on span "Verification code received" at bounding box center [262, 65] width 151 height 16
